Goal: Information Seeking & Learning: Learn about a topic

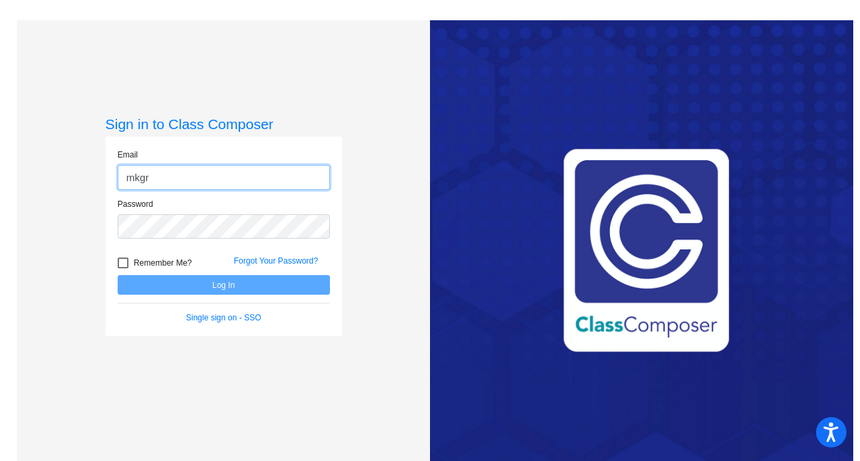
type input "[EMAIL_ADDRESS][DOMAIN_NAME]"
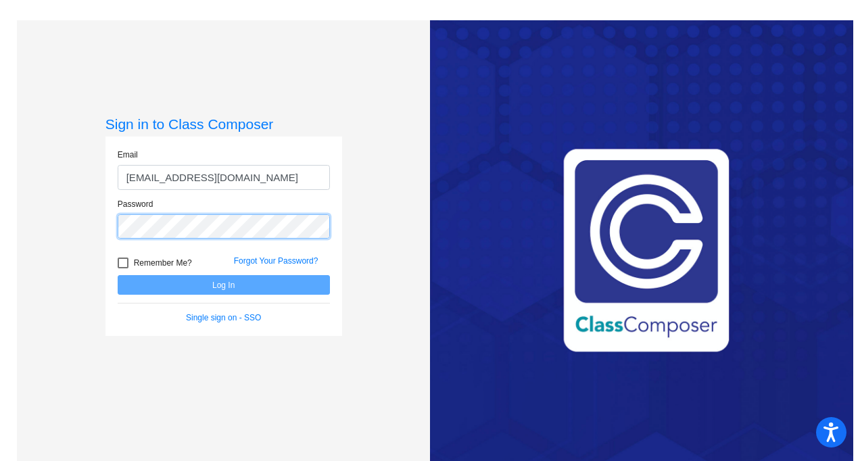
click at [221, 213] on div "Password" at bounding box center [224, 218] width 212 height 41
click at [118, 275] on button "Log In" at bounding box center [224, 285] width 212 height 20
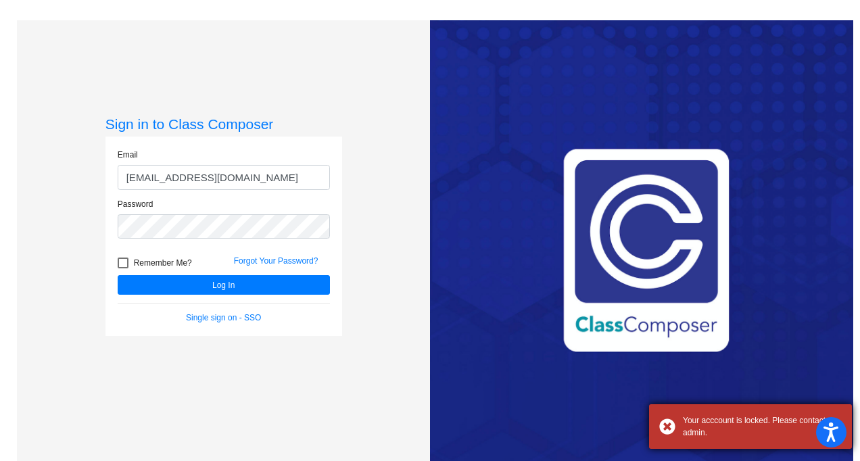
click at [705, 430] on div "Your acccount is locked. Please contact admin." at bounding box center [762, 427] width 159 height 24
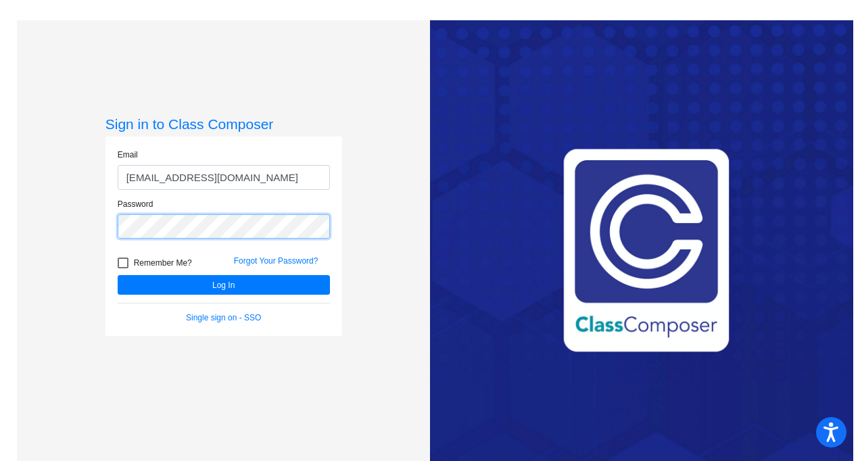
click at [79, 250] on div "Sign in to Class Composer Email [EMAIL_ADDRESS][DOMAIN_NAME] Password Remember …" at bounding box center [223, 250] width 413 height 461
click at [118, 275] on button "Log In" at bounding box center [224, 285] width 212 height 20
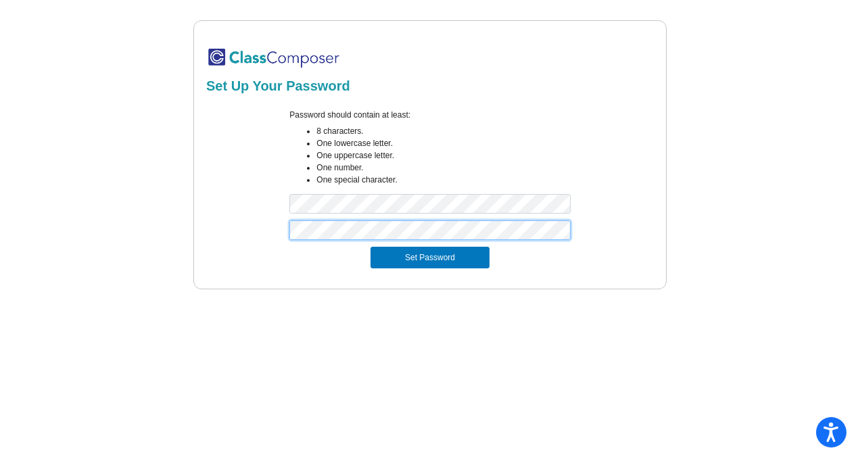
click at [371, 247] on button "Set Password" at bounding box center [430, 258] width 119 height 22
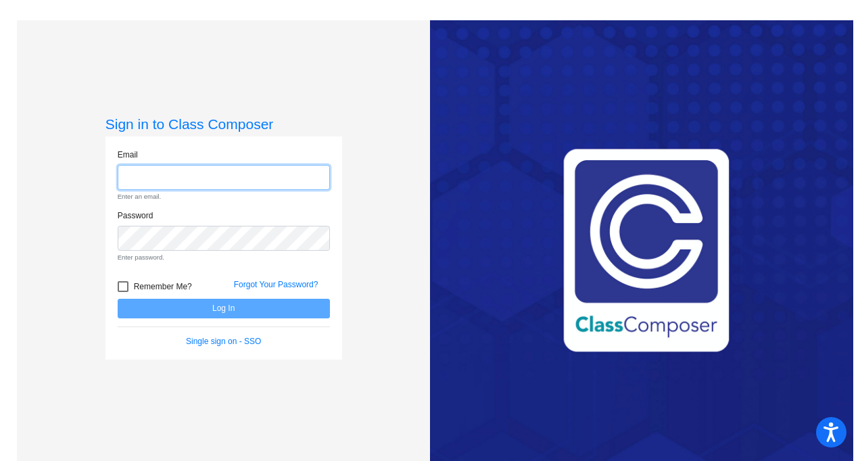
type input "[EMAIL_ADDRESS][DOMAIN_NAME]"
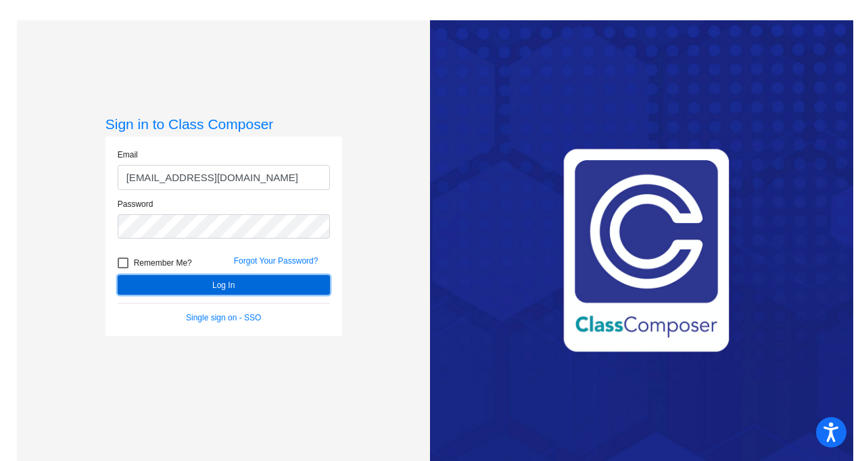
click at [241, 281] on button "Log In" at bounding box center [224, 285] width 212 height 20
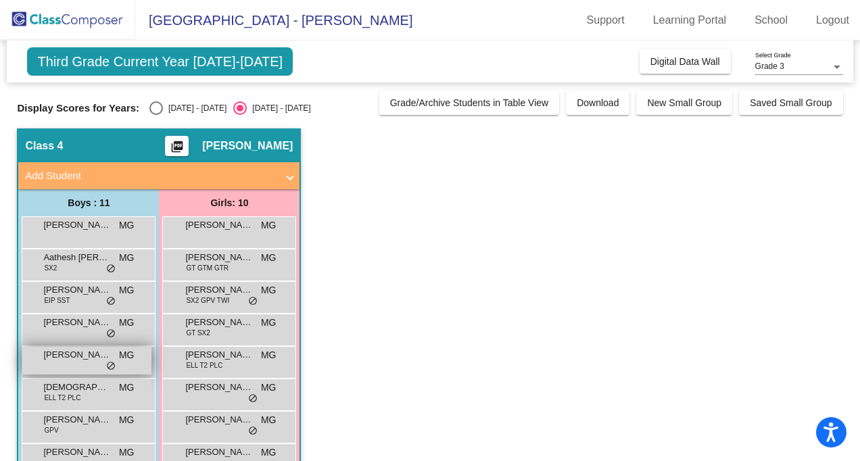
click at [68, 367] on div "Jayanth Botla MG lock do_not_disturb_alt" at bounding box center [86, 361] width 129 height 28
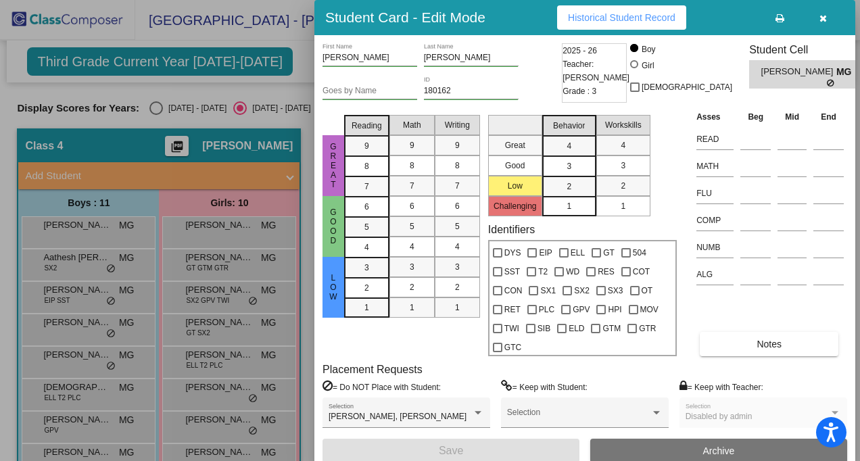
click at [821, 24] on button "button" at bounding box center [823, 17] width 43 height 24
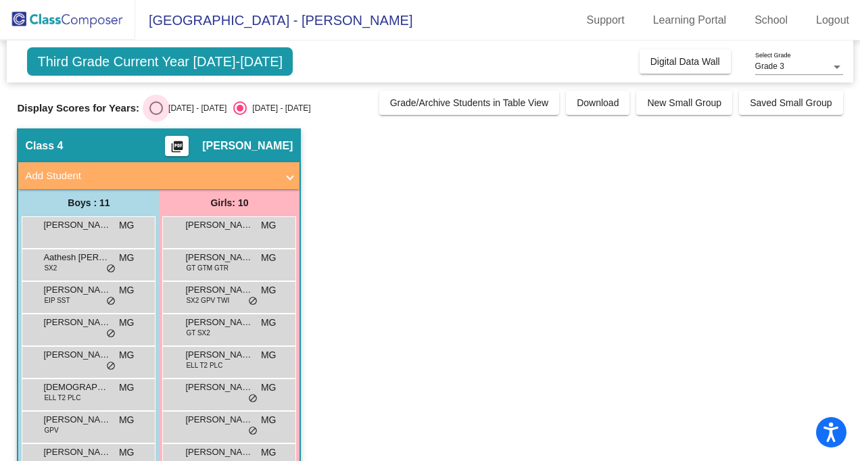
click at [188, 109] on div "2024 - 2025" at bounding box center [195, 108] width 64 height 12
click at [156, 115] on input "2024 - 2025" at bounding box center [156, 115] width 1 height 1
radio input "true"
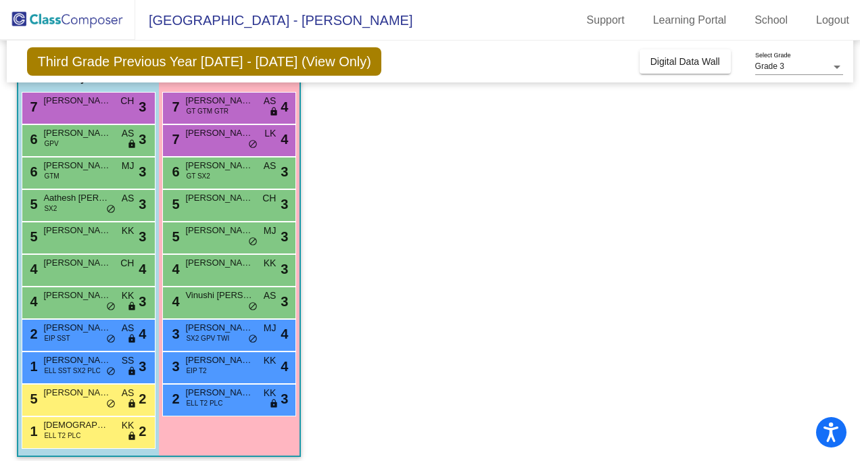
scroll to position [128, 0]
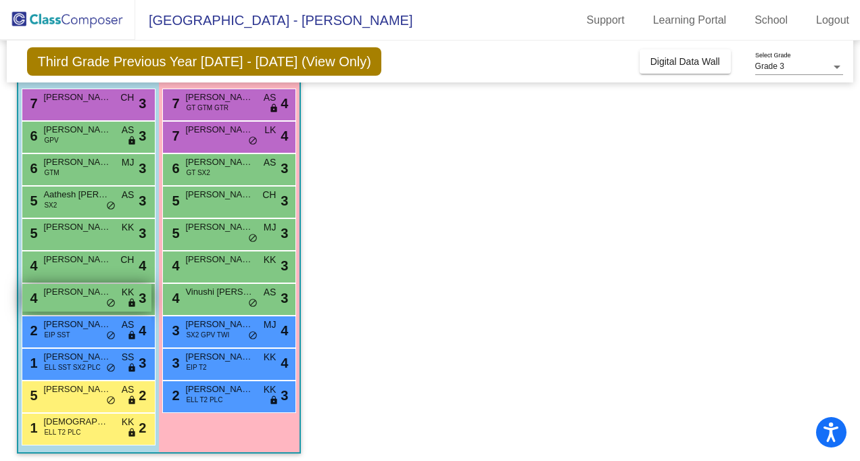
click at [93, 305] on div "4 Jayanth Botla KK lock do_not_disturb_alt 3" at bounding box center [86, 298] width 129 height 28
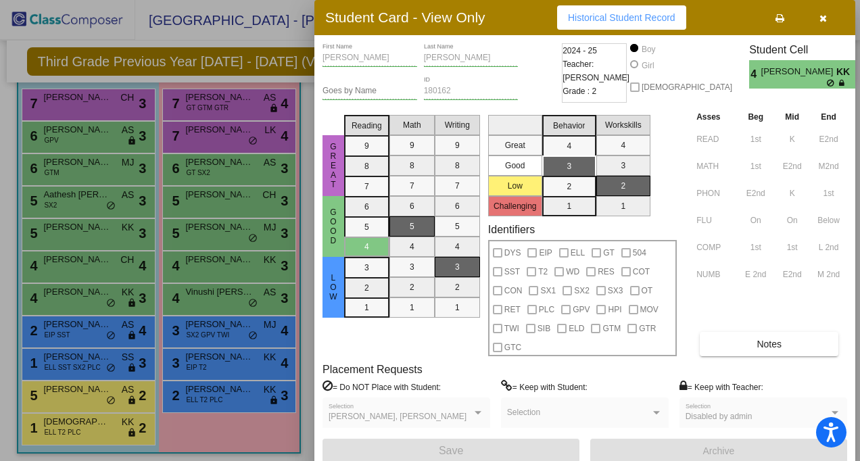
click at [768, 317] on div "Asses Beg Mid End READ 1st K E2nd MATH 1st E2nd M2nd PHON E2nd K 1st FLU On On …" at bounding box center [770, 233] width 154 height 247
click at [450, 64] on div "Botla Last Name" at bounding box center [471, 54] width 95 height 23
click at [839, 277] on div "Student Card - View Only Historical Student Record Jayanth First Name Botla Las…" at bounding box center [430, 230] width 860 height 461
drag, startPoint x: 839, startPoint y: 277, endPoint x: 760, endPoint y: 304, distance: 83.6
click at [760, 304] on div "Asses Beg Mid End READ 1st K E2nd MATH 1st E2nd M2nd PHON E2nd K 1st FLU On On …" at bounding box center [770, 233] width 154 height 247
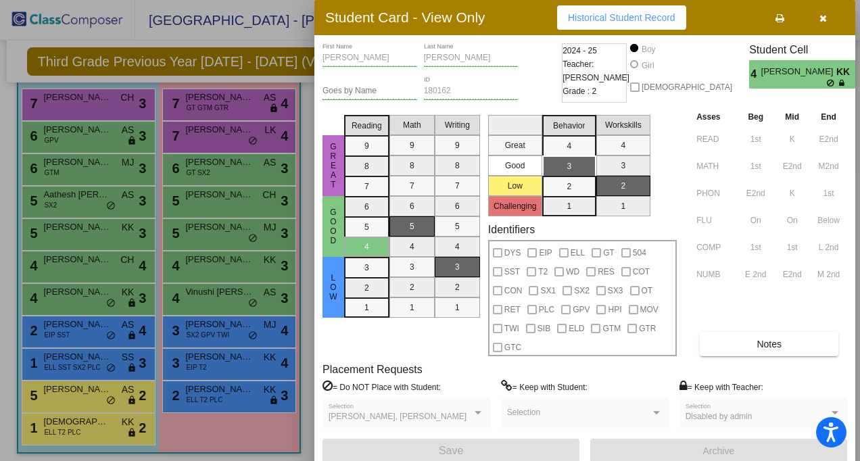
click at [760, 304] on div "Asses Beg Mid End READ 1st K E2nd MATH 1st E2nd M2nd PHON E2nd K 1st FLU On On …" at bounding box center [770, 233] width 154 height 247
click at [817, 20] on button "button" at bounding box center [823, 17] width 43 height 24
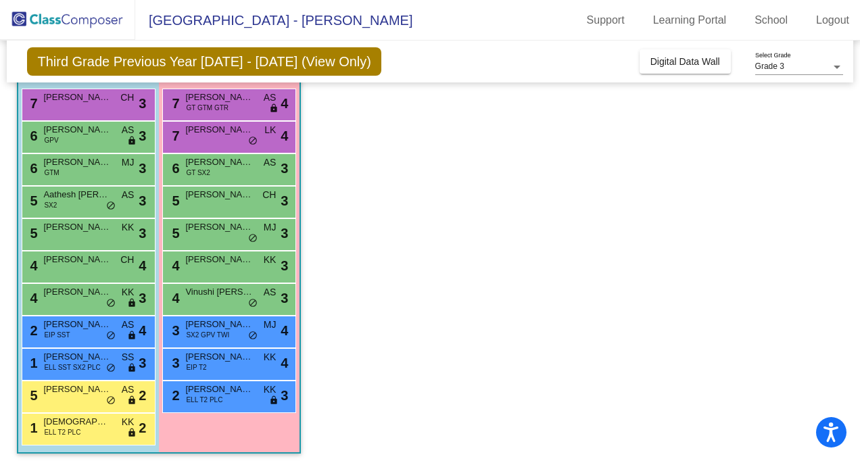
click at [369, 230] on app-classroom "Class 4 picture_as_pdf Megan Gravitt Add Student First Name Last Name Student I…" at bounding box center [430, 234] width 826 height 467
click at [87, 406] on div "5 Easton Darnell AS lock do_not_disturb_alt 2" at bounding box center [86, 396] width 129 height 28
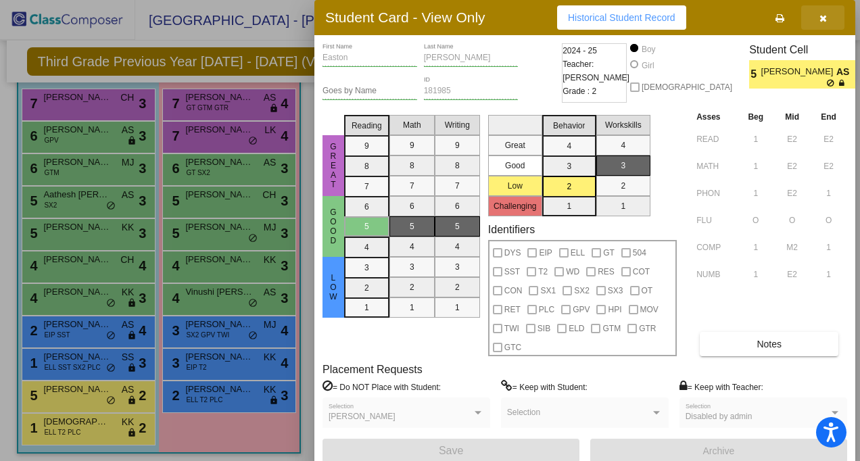
click at [819, 16] on button "button" at bounding box center [823, 17] width 43 height 24
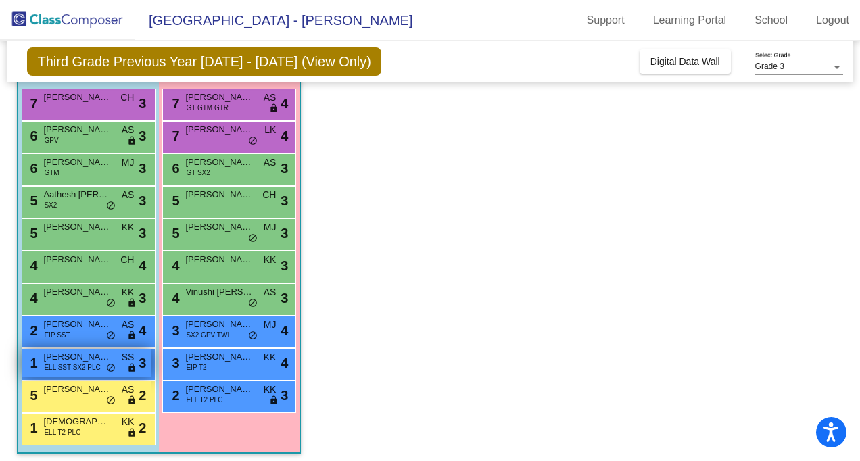
click at [91, 373] on div "1 Varshan Manikandan ELL SST SX2 PLC SS lock do_not_disturb_alt 3" at bounding box center [86, 363] width 129 height 28
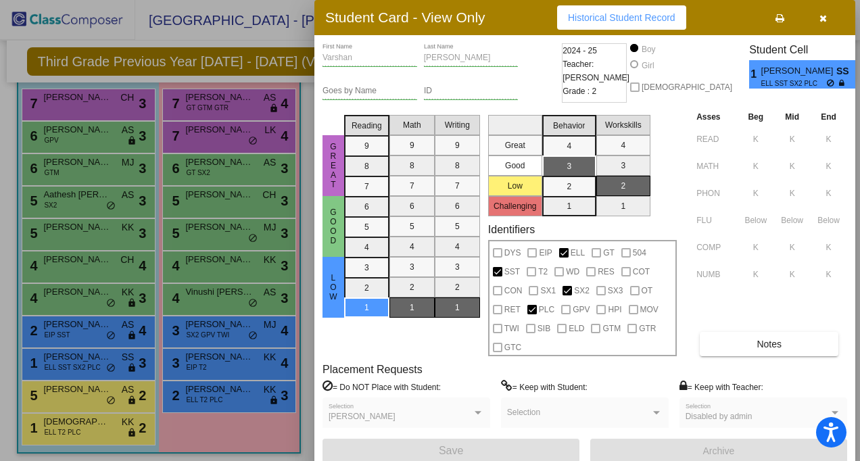
click at [823, 21] on icon "button" at bounding box center [823, 18] width 7 height 9
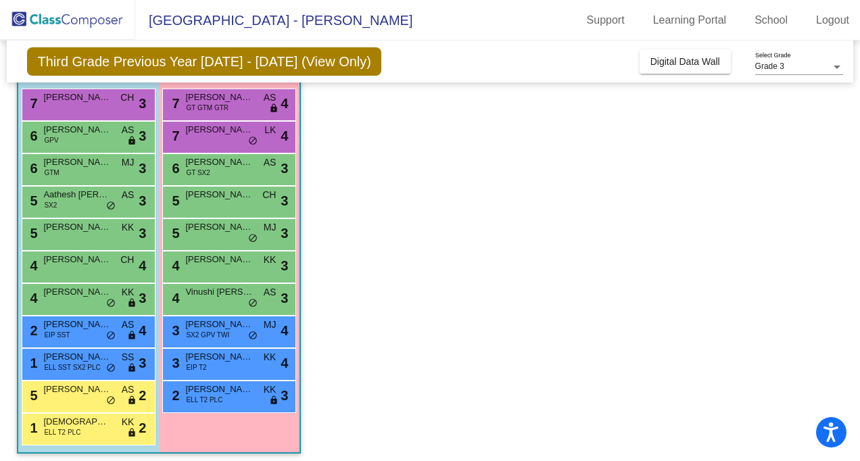
click at [490, 292] on app-classroom "Class 4 picture_as_pdf Megan Gravitt Add Student First Name Last Name Student I…" at bounding box center [430, 234] width 826 height 467
click at [50, 267] on div "4 Aadhav Chandrasekaran CH lock do_not_disturb_alt 4" at bounding box center [86, 266] width 129 height 28
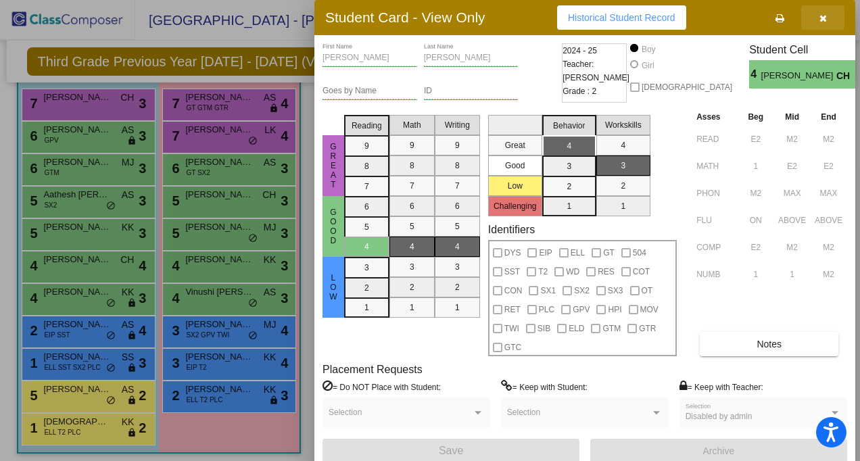
click at [835, 16] on button "button" at bounding box center [823, 17] width 43 height 24
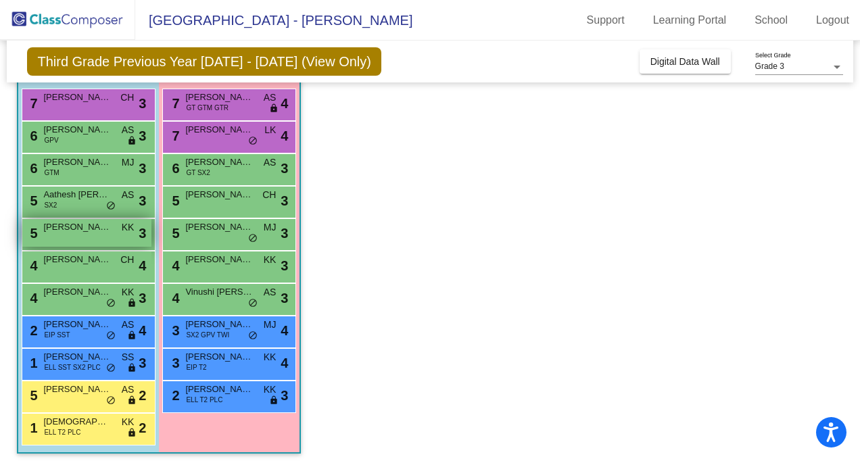
click at [97, 229] on span "Ved Menon" at bounding box center [77, 228] width 68 height 14
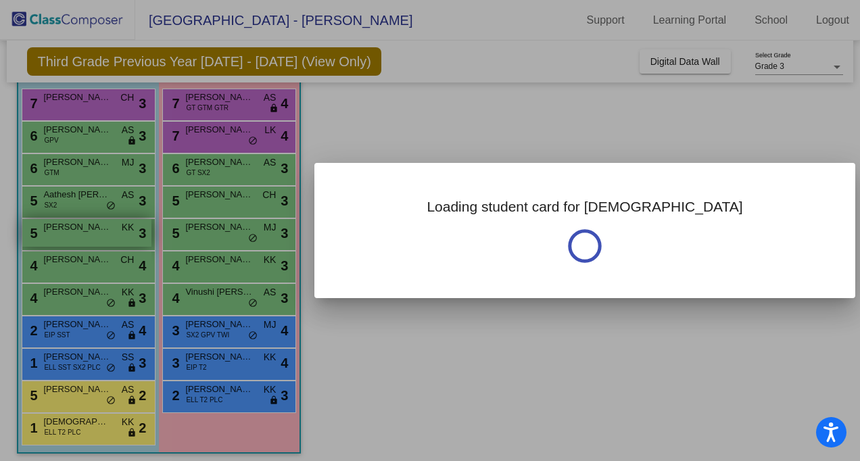
click at [97, 229] on div at bounding box center [430, 230] width 860 height 461
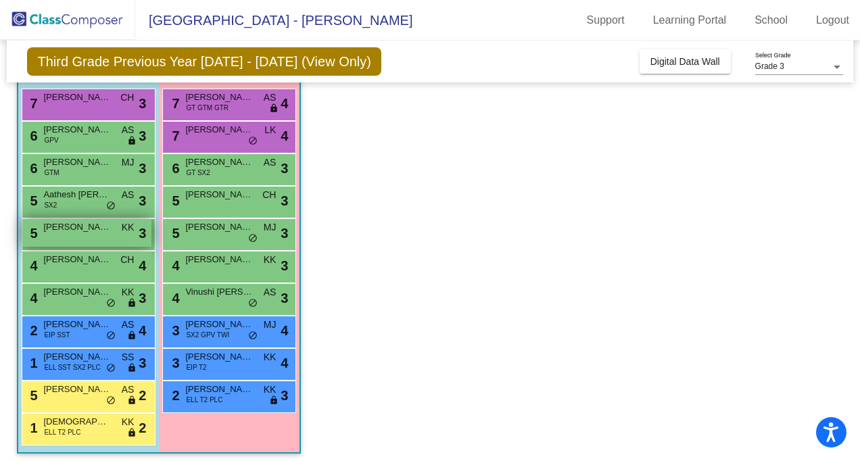
click at [97, 229] on span "Ved Menon" at bounding box center [77, 228] width 68 height 14
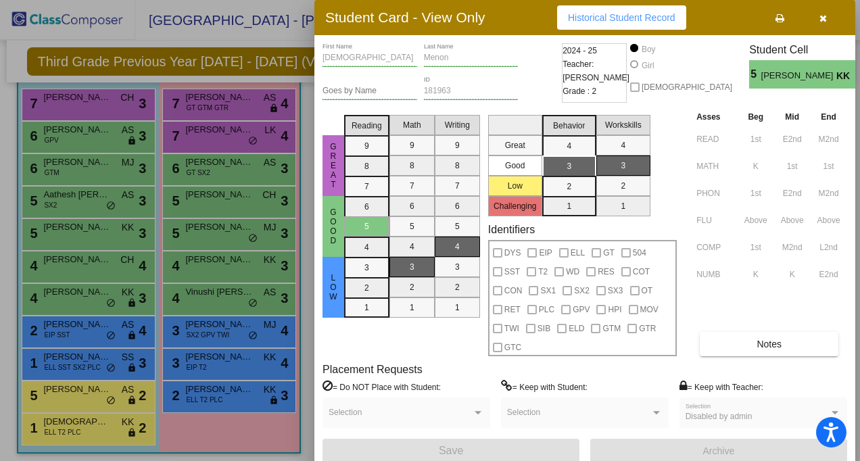
click at [829, 20] on button "button" at bounding box center [823, 17] width 43 height 24
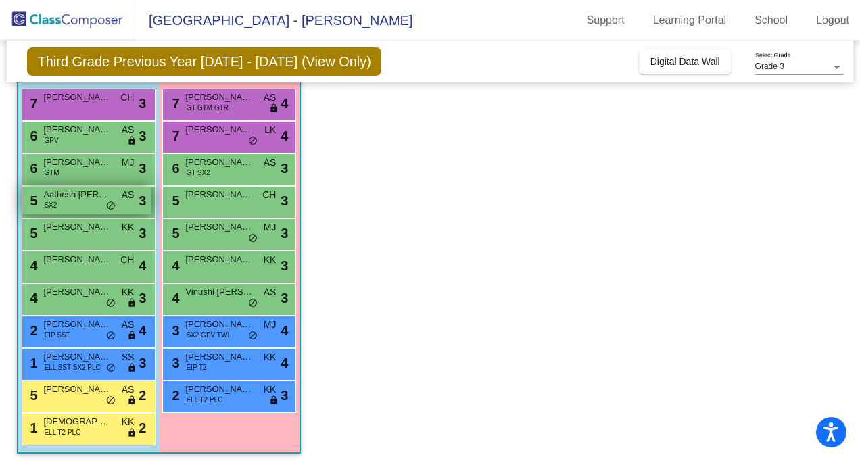
click at [74, 204] on div "5 Aathesh Lakshmanaswamy SX2 AS lock do_not_disturb_alt 3" at bounding box center [86, 201] width 129 height 28
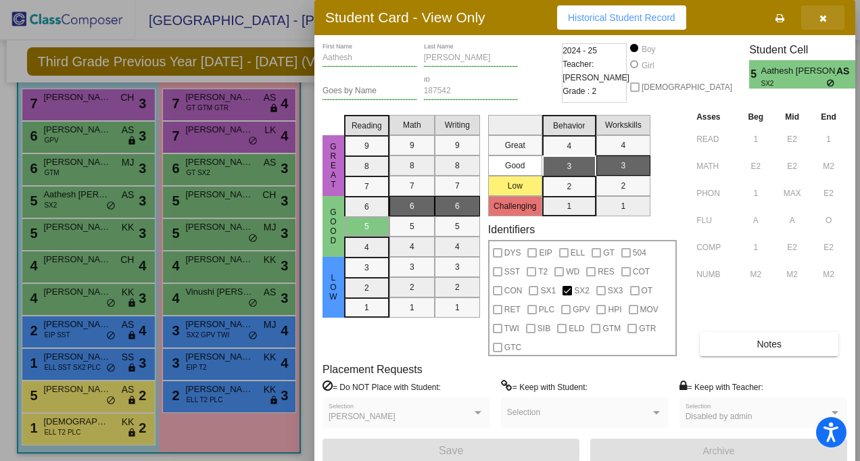
click at [821, 14] on icon "button" at bounding box center [823, 18] width 7 height 9
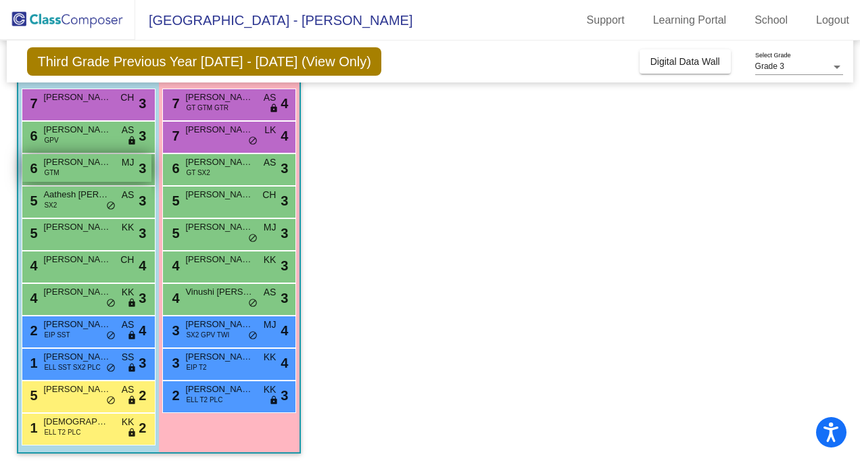
click at [111, 170] on div "6 Shiven Hardik Kholwadwala GTM MJ lock do_not_disturb_alt 3" at bounding box center [86, 168] width 129 height 28
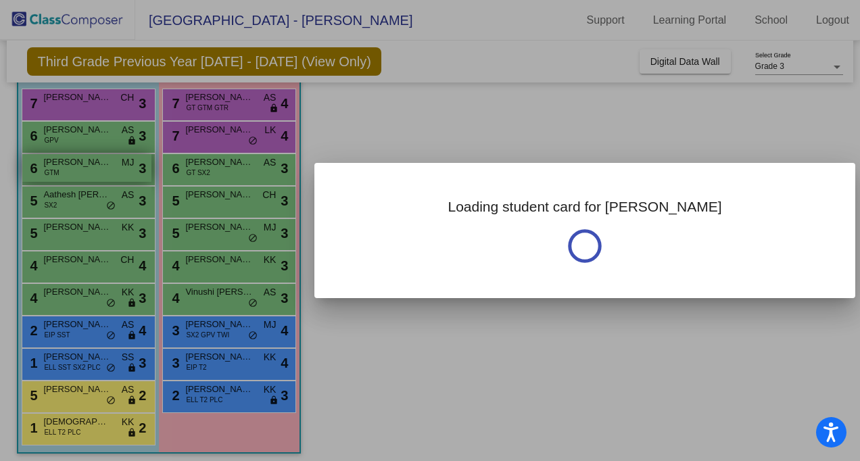
click at [111, 170] on div at bounding box center [430, 230] width 860 height 461
